Goal: Book appointment/travel/reservation

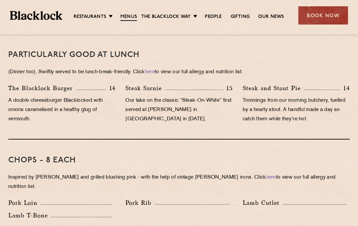
scroll to position [437, 0]
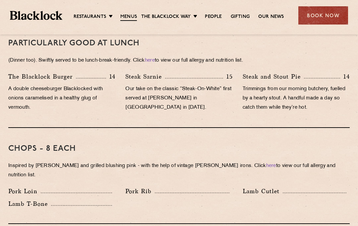
click at [0, 0] on li "City" at bounding box center [0, 0] width 0 height 0
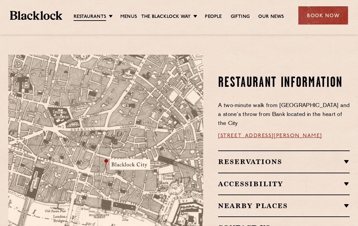
scroll to position [353, 0]
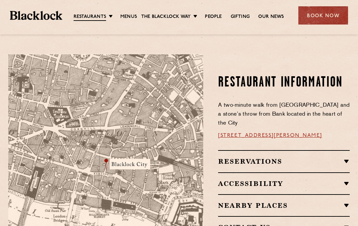
click at [348, 157] on h2 "Reservations" at bounding box center [283, 161] width 131 height 8
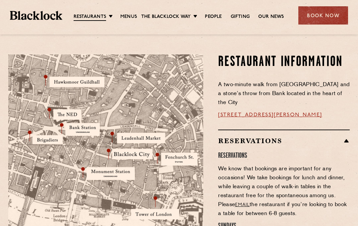
click at [348, 137] on h2 "Reservations" at bounding box center [283, 141] width 131 height 8
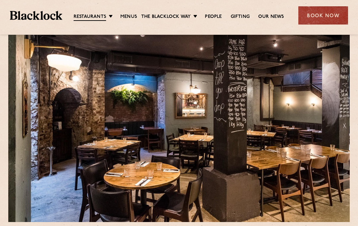
scroll to position [16, 0]
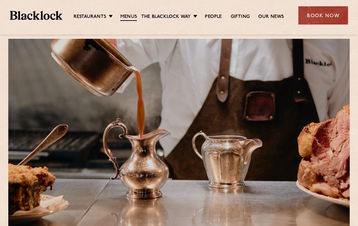
scroll to position [12, 0]
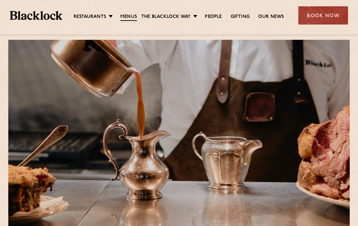
click at [0, 0] on li "City" at bounding box center [0, 0] width 0 height 0
click at [0, 0] on link "City" at bounding box center [0, 0] width 0 height 0
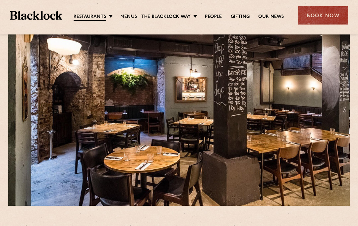
scroll to position [33, 0]
